Goal: Information Seeking & Learning: Learn about a topic

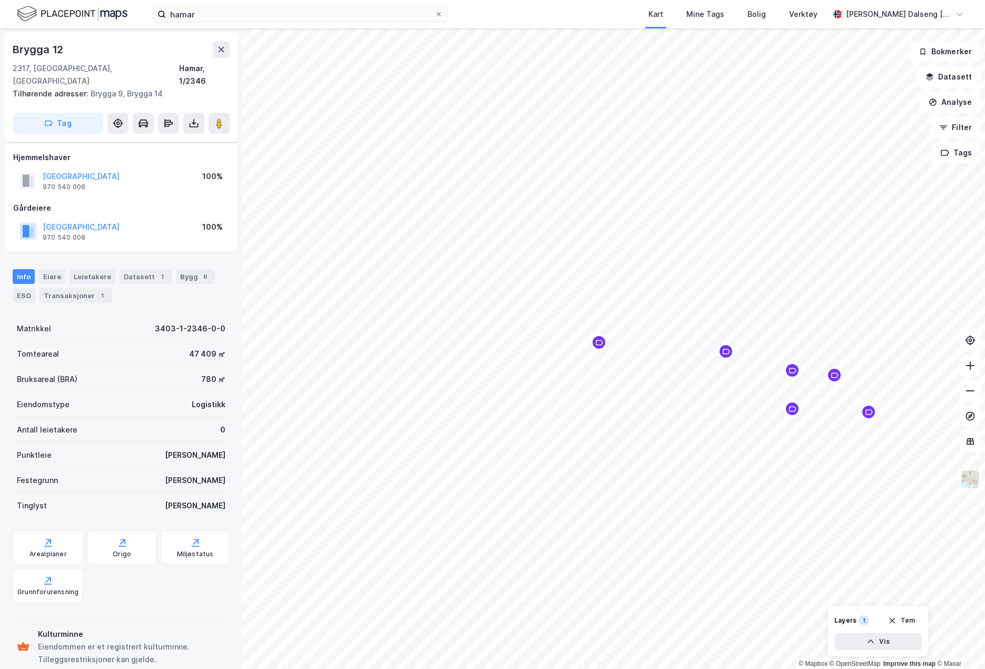
scroll to position [78, 0]
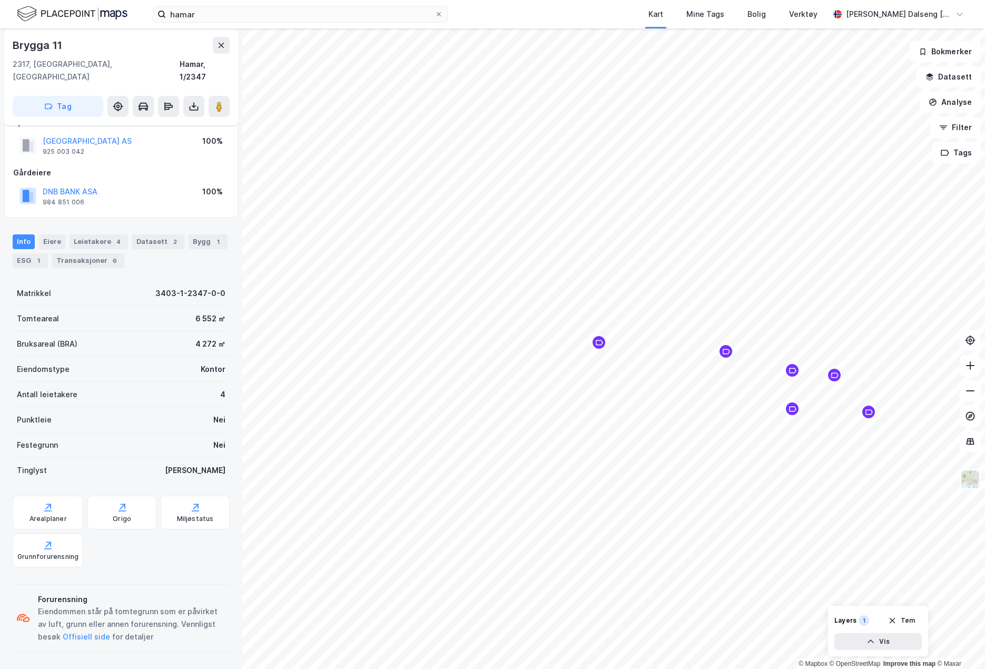
scroll to position [10, 0]
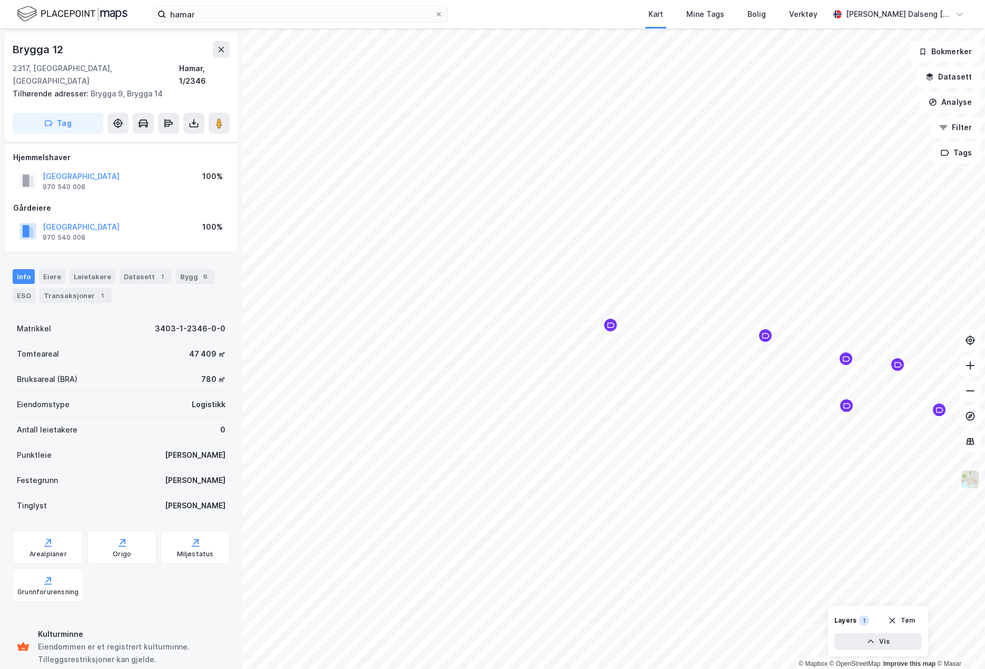
scroll to position [10, 0]
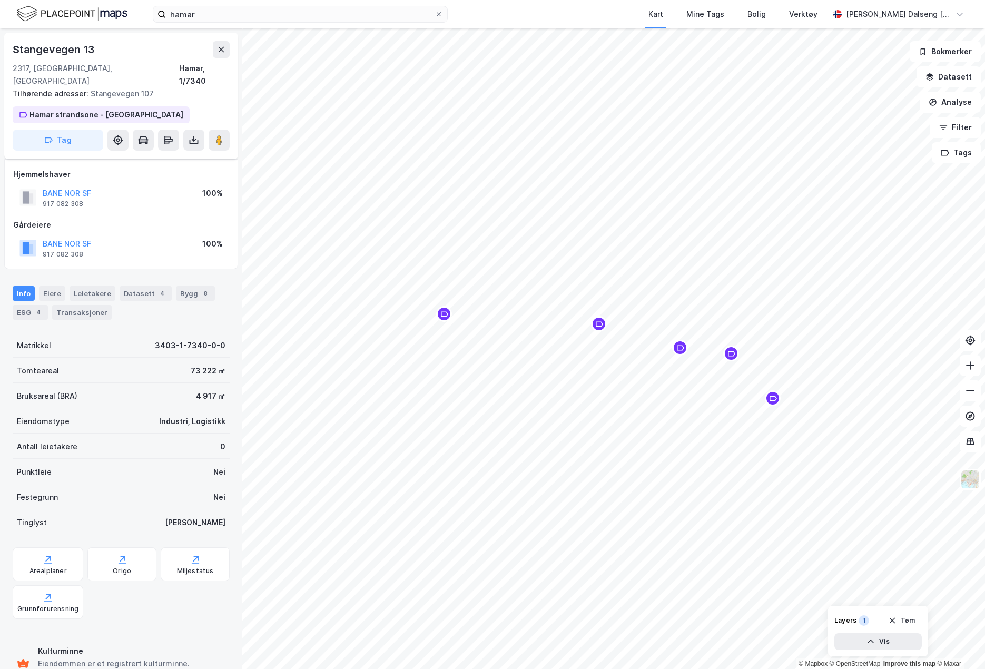
scroll to position [10, 0]
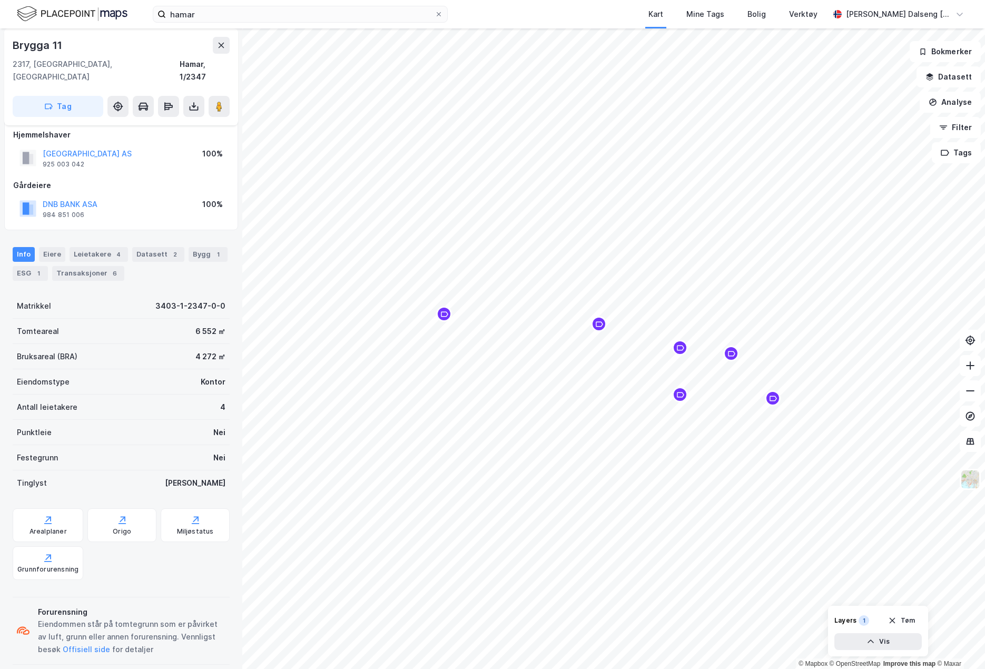
scroll to position [10, 0]
click at [0, 0] on button "[GEOGRAPHIC_DATA] AS" at bounding box center [0, 0] width 0 height 0
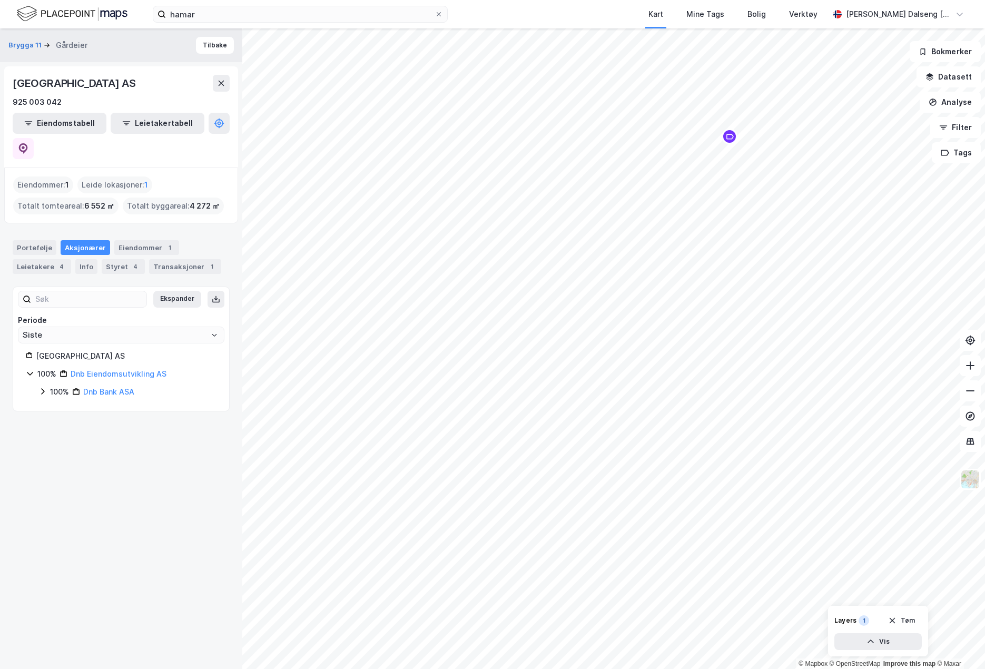
click at [28, 369] on icon at bounding box center [30, 373] width 8 height 8
click at [33, 369] on icon at bounding box center [30, 373] width 8 height 8
click at [103, 369] on link "Dnb Eiendomsutvikling AS" at bounding box center [119, 373] width 96 height 9
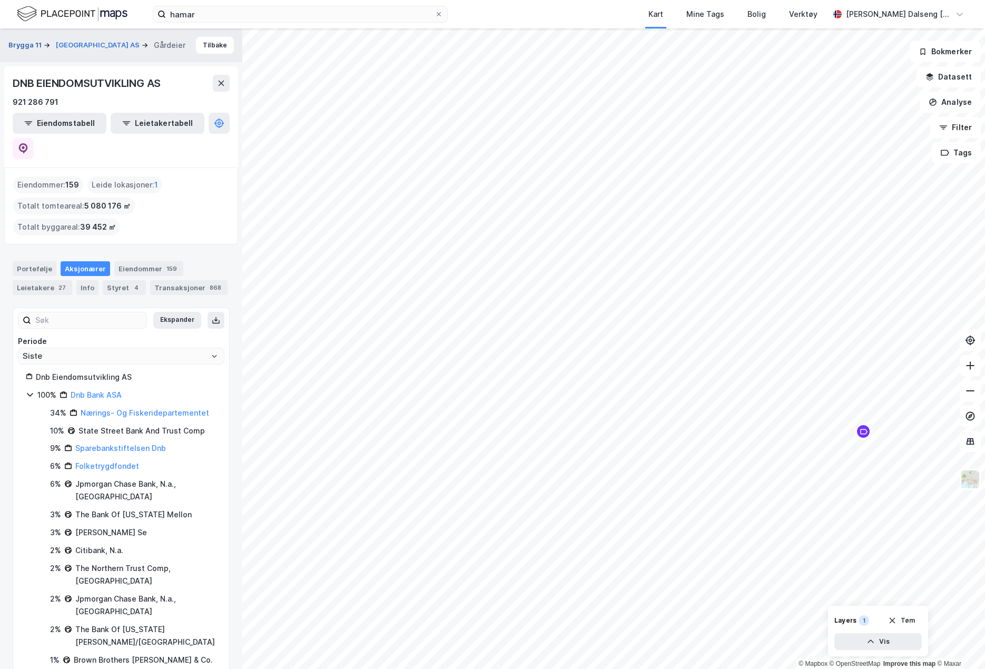
click at [17, 44] on button "Brygga 11" at bounding box center [25, 45] width 35 height 11
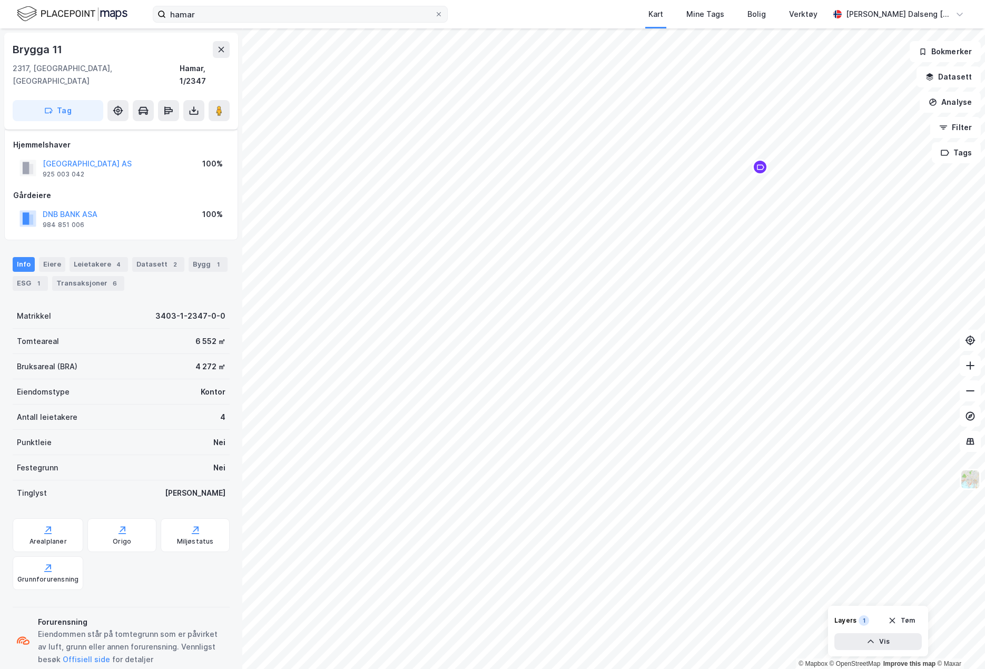
scroll to position [10, 0]
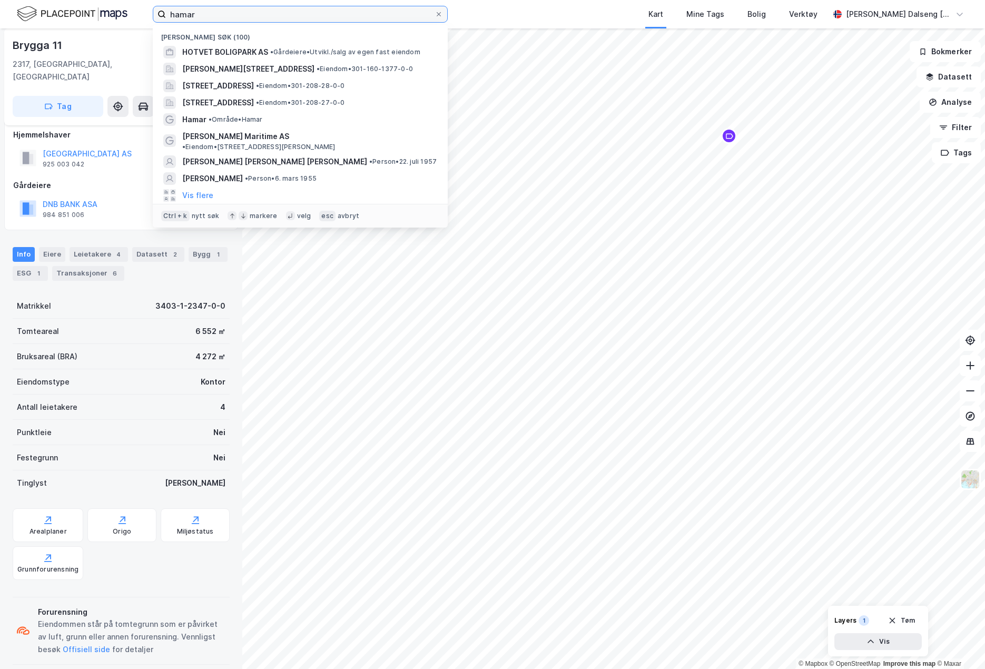
drag, startPoint x: 225, startPoint y: 18, endPoint x: -58, endPoint y: 27, distance: 283.0
click at [0, 27] on html "hamar Nylige søk (100) HOTVET BOLIGPARK AS • Gårdeiere • [GEOGRAPHIC_DATA]/salg…" at bounding box center [492, 334] width 985 height 669
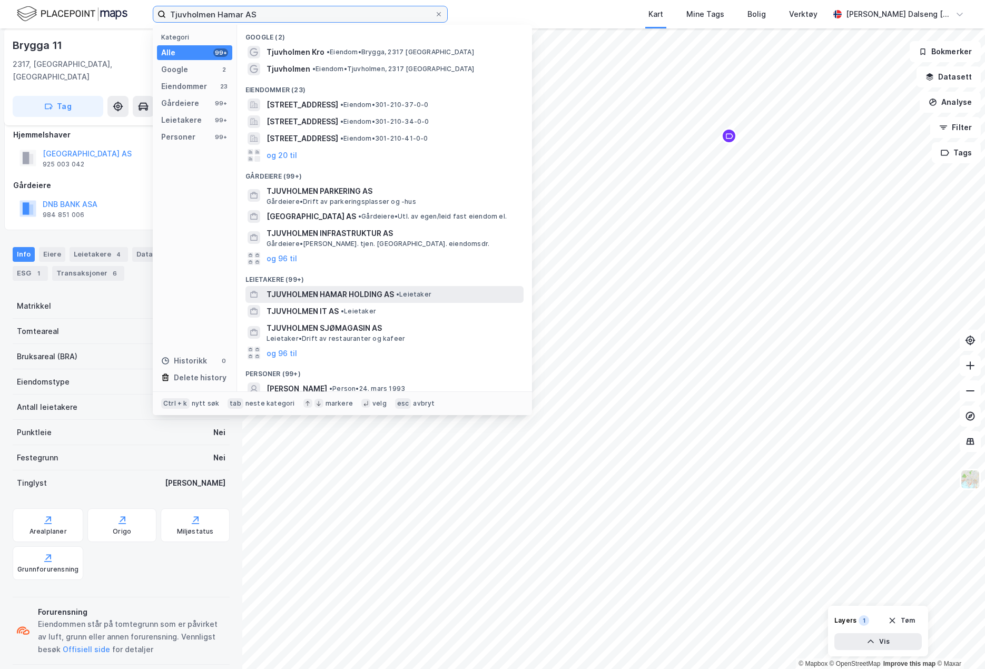
type input "Tjuvholmen Hamar AS"
click at [446, 295] on div "TJUVHOLMEN HAMAR HOLDING AS • Leietaker" at bounding box center [393, 294] width 255 height 13
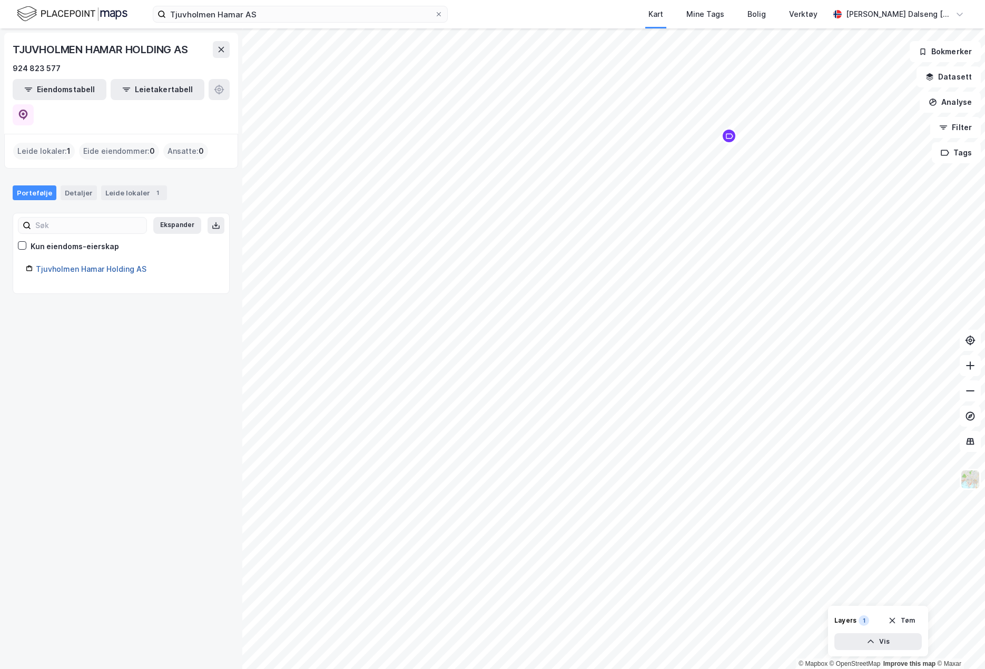
click at [115, 264] on link "Tjuvholmen Hamar Holding AS" at bounding box center [91, 268] width 111 height 9
click at [126, 185] on div "Leide lokaler 1" at bounding box center [134, 192] width 66 height 15
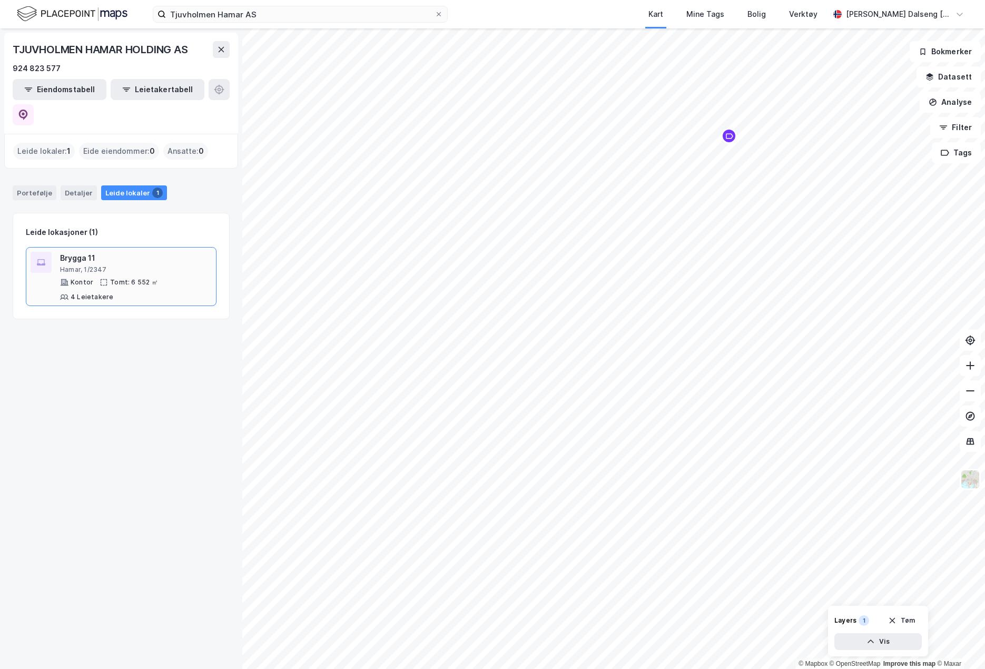
click at [104, 252] on div "Brygga 11" at bounding box center [136, 258] width 152 height 13
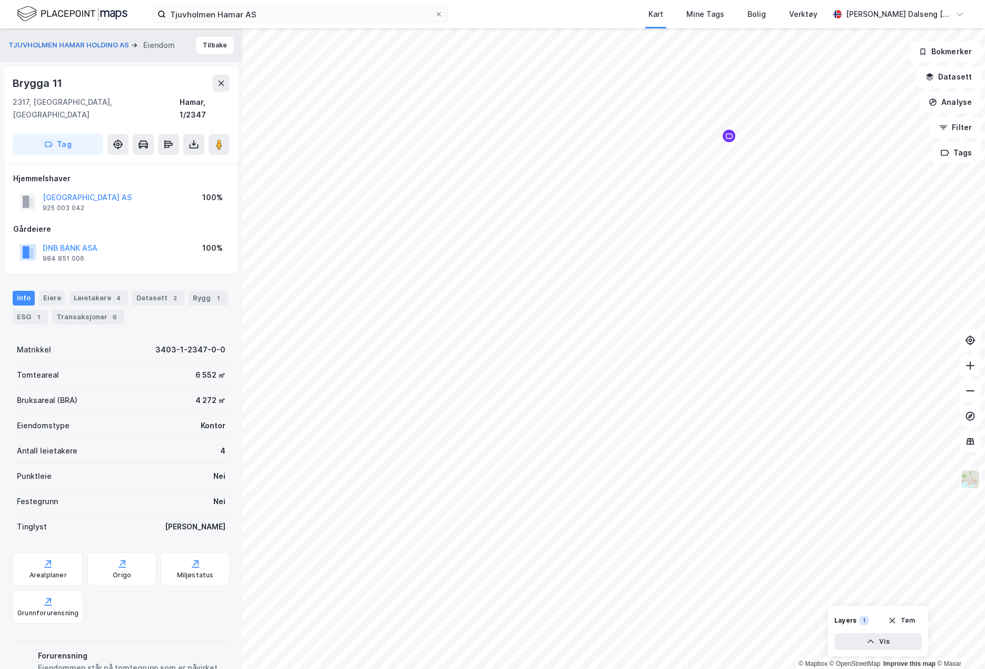
scroll to position [10, 0]
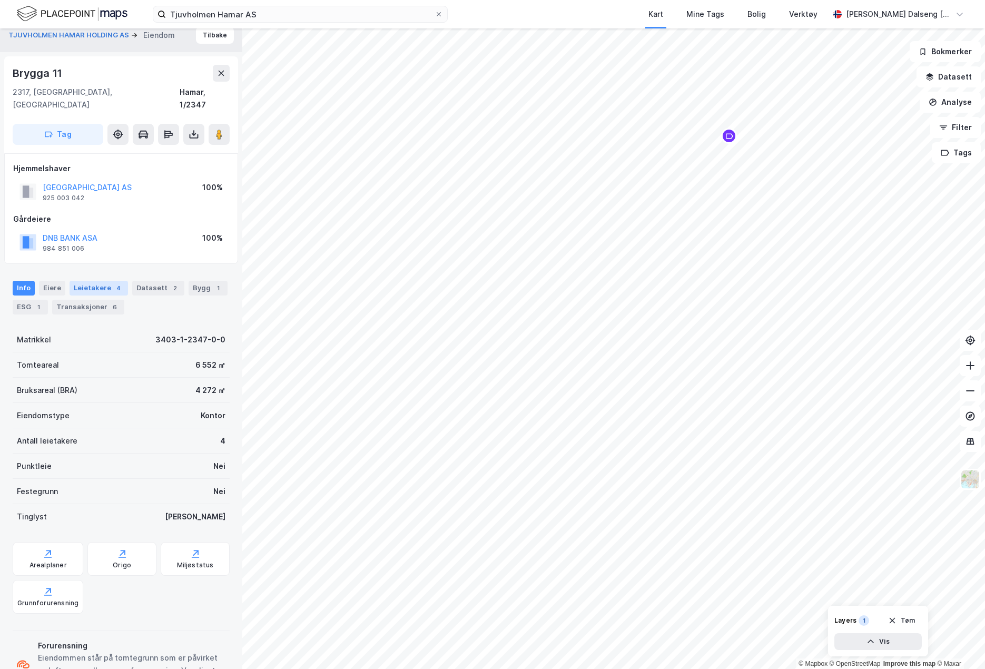
click at [96, 281] on div "Leietakere 4" at bounding box center [99, 288] width 58 height 15
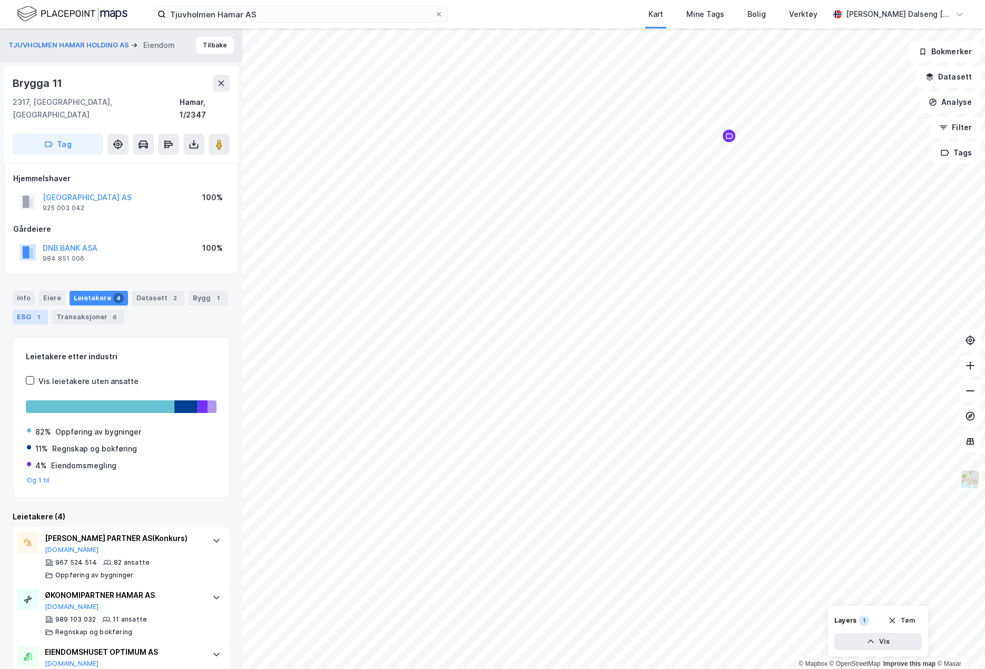
click at [25, 310] on div "ESG 1" at bounding box center [30, 317] width 35 height 15
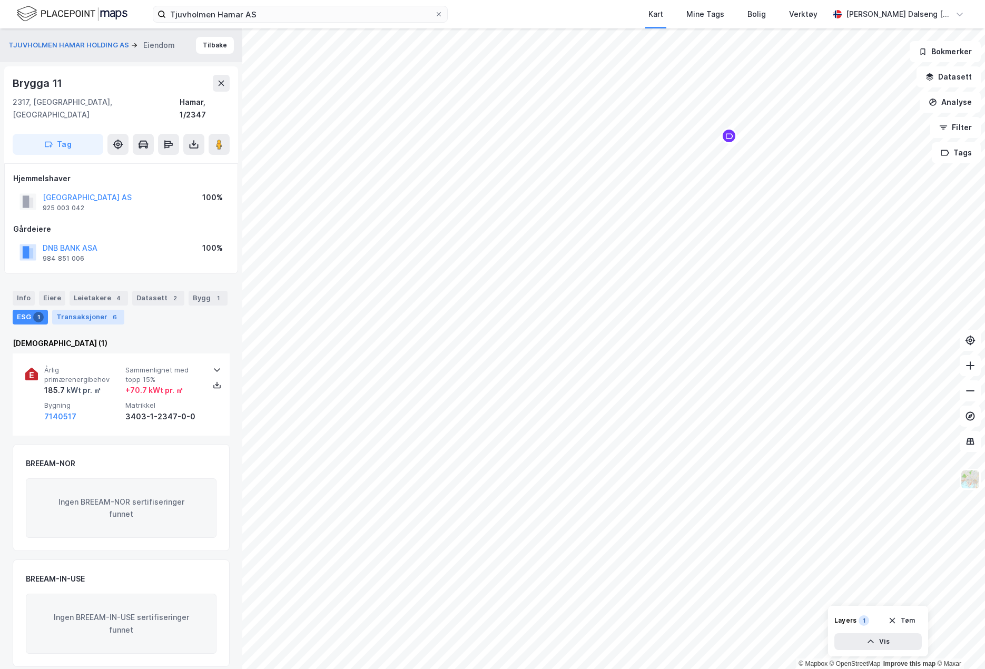
click at [90, 310] on div "Transaksjoner 6" at bounding box center [88, 317] width 72 height 15
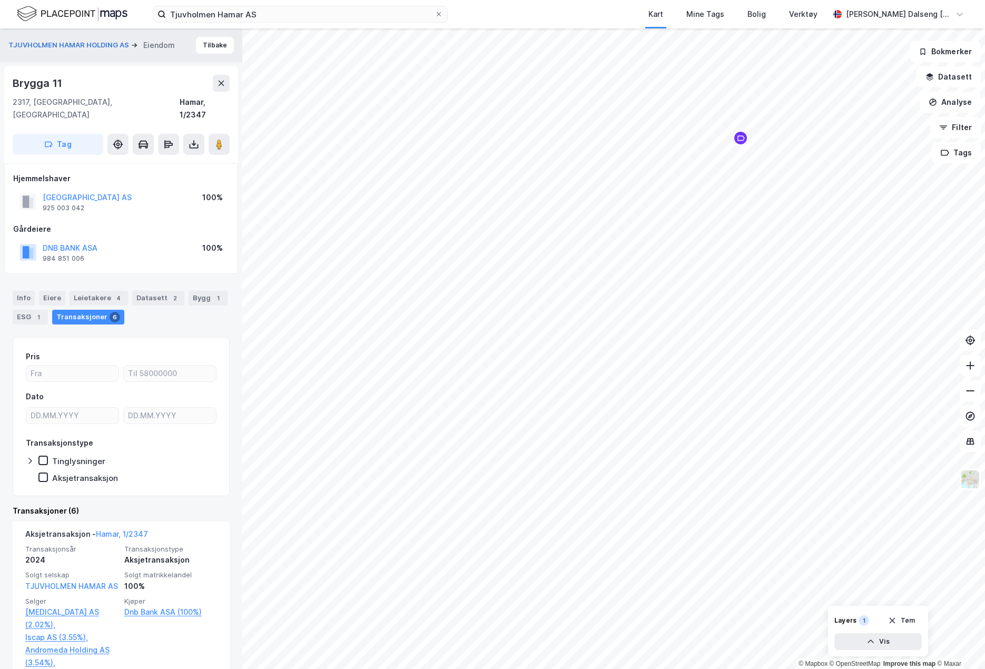
click at [735, 134] on div "Map marker" at bounding box center [741, 138] width 16 height 16
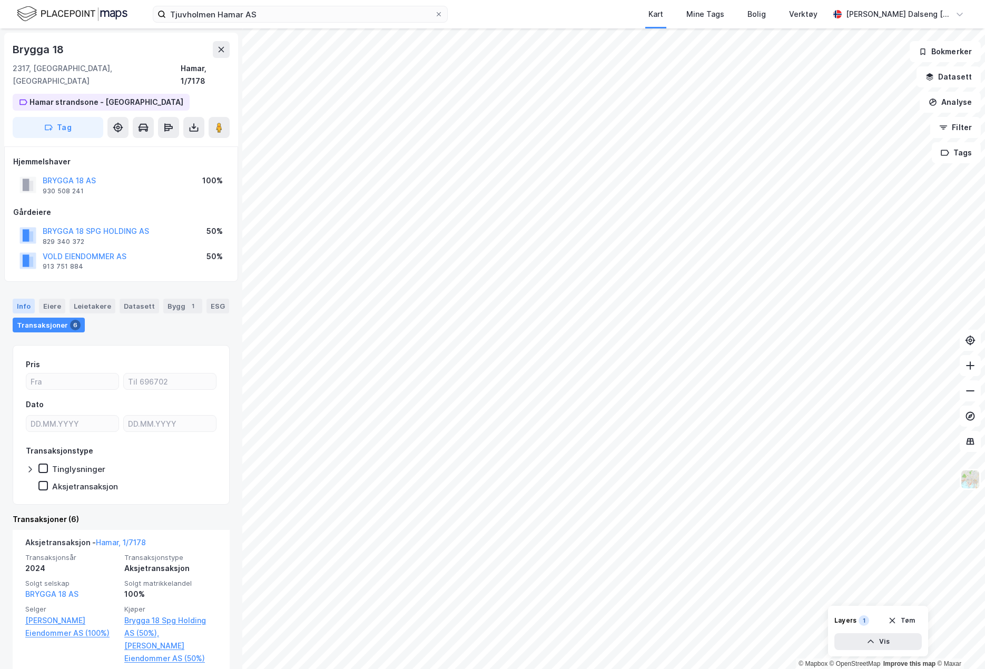
click at [30, 299] on div "Info" at bounding box center [24, 306] width 22 height 15
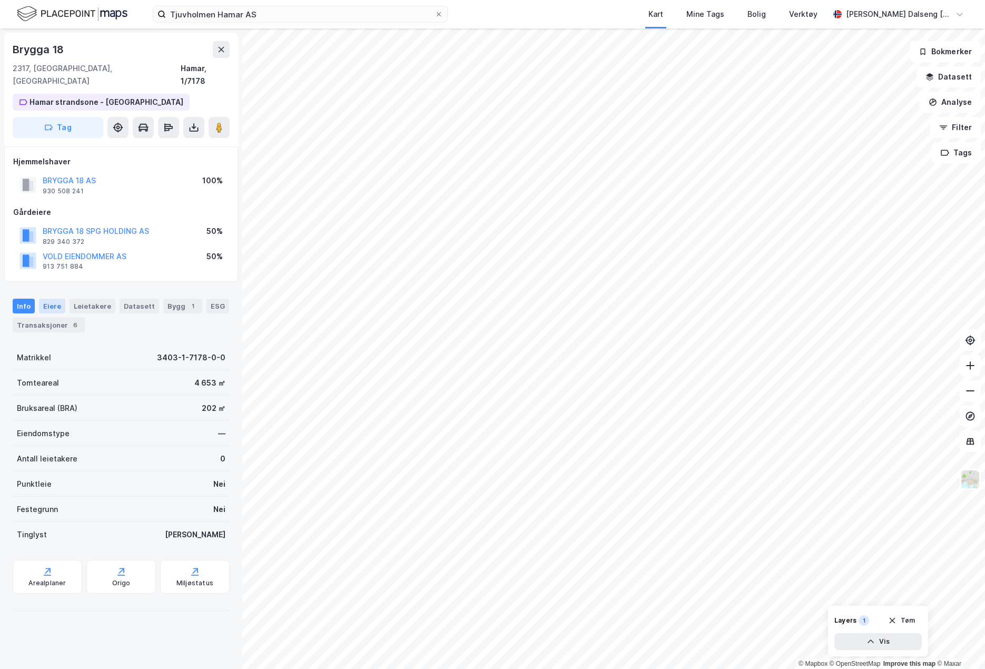
click at [43, 299] on div "Eiere" at bounding box center [52, 306] width 26 height 15
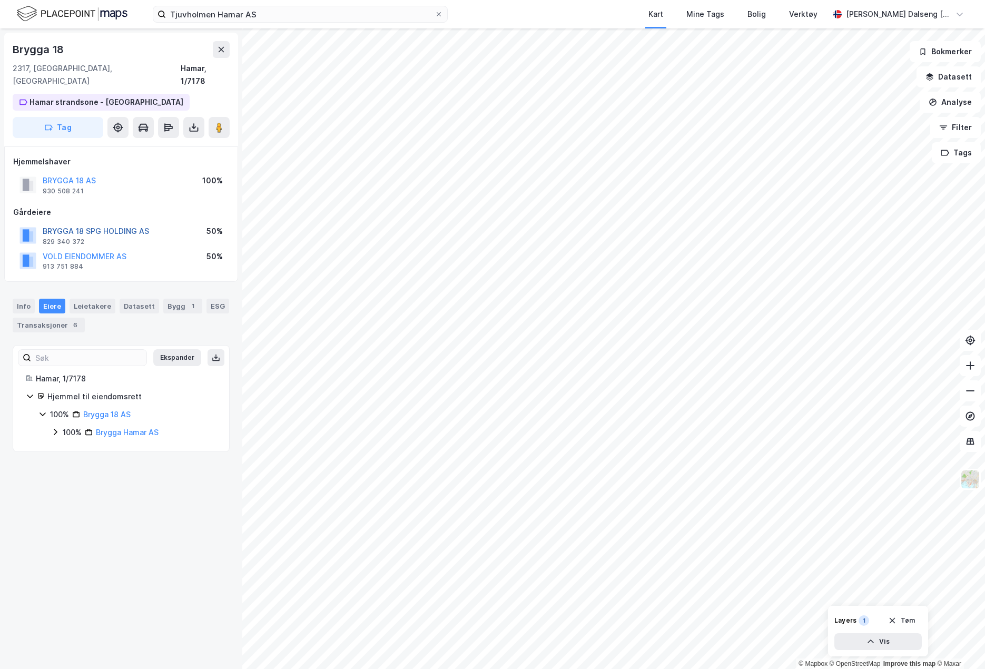
click at [0, 0] on button "BRYGGA 18 SPG HOLDING AS" at bounding box center [0, 0] width 0 height 0
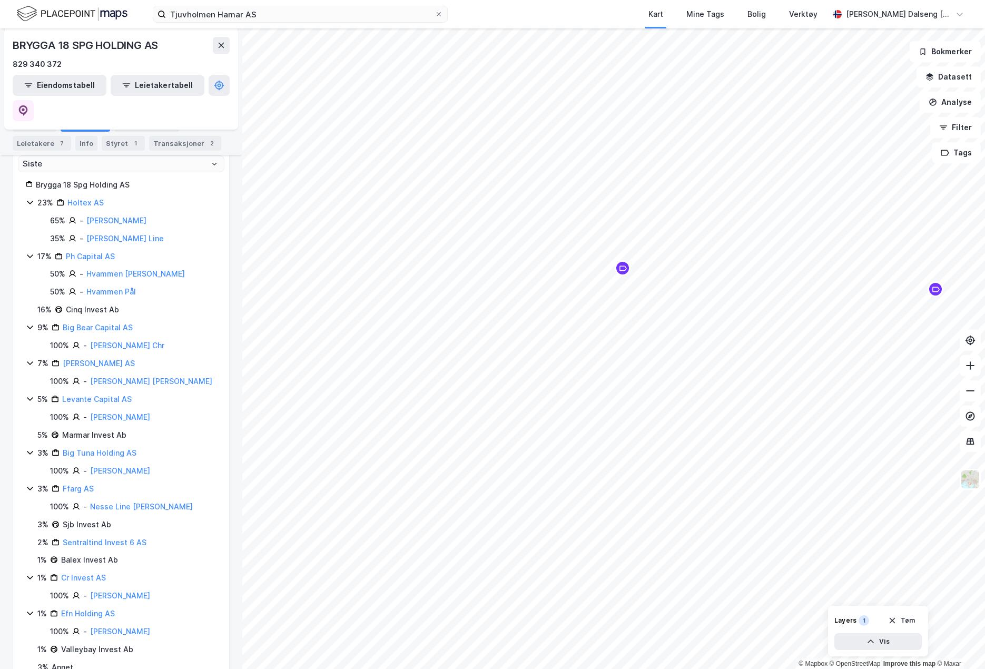
scroll to position [176, 0]
